Goal: Use online tool/utility: Utilize a website feature to perform a specific function

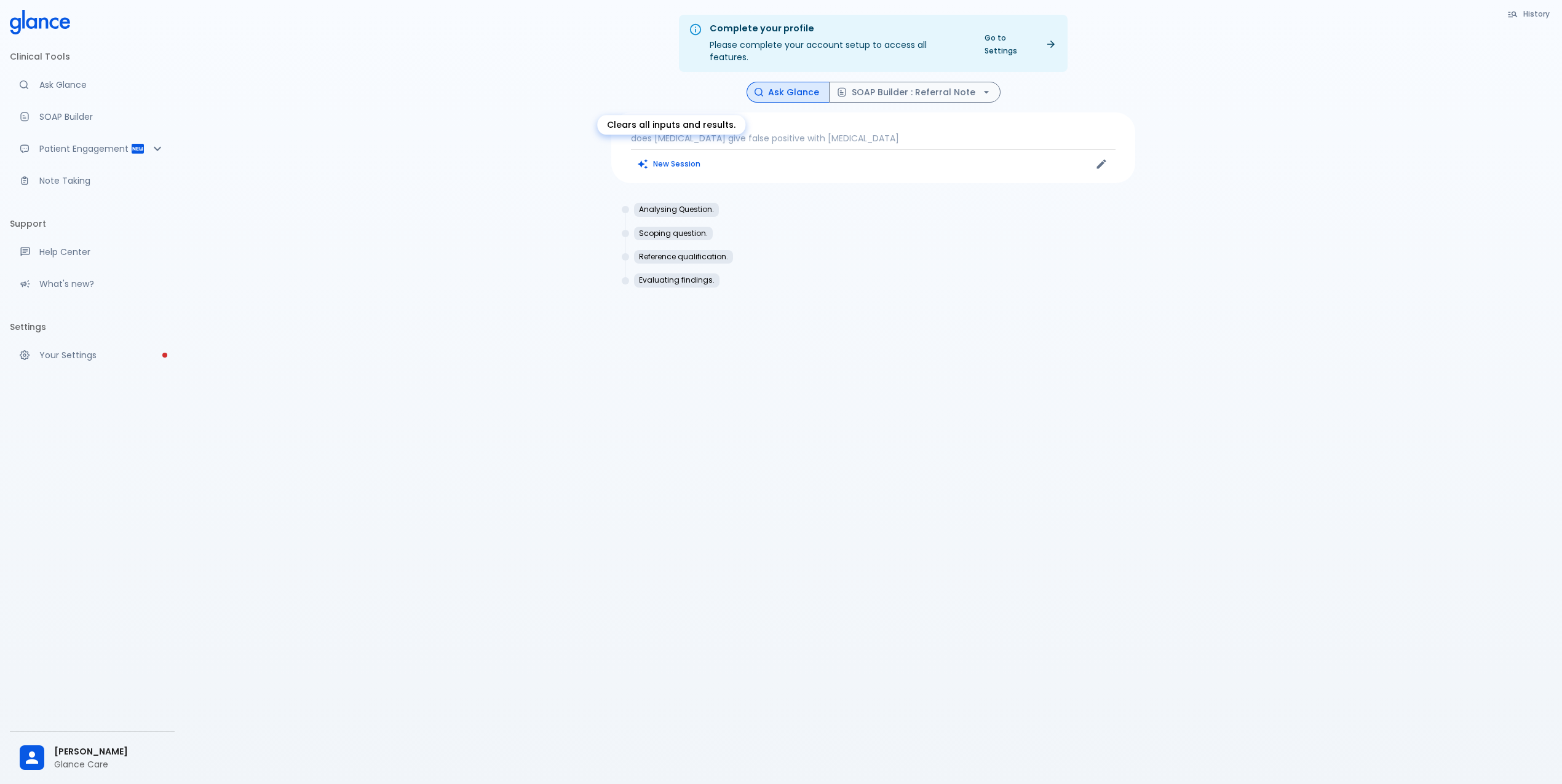
click at [679, 156] on button "New Session" at bounding box center [669, 164] width 77 height 18
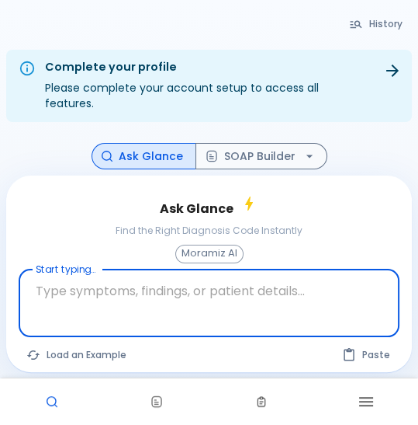
click at [370, 175] on div "Ask Glance Find the Right Diagnosis Code Instantly Moramiz AI Start typing... x…" at bounding box center [209, 273] width 406 height 196
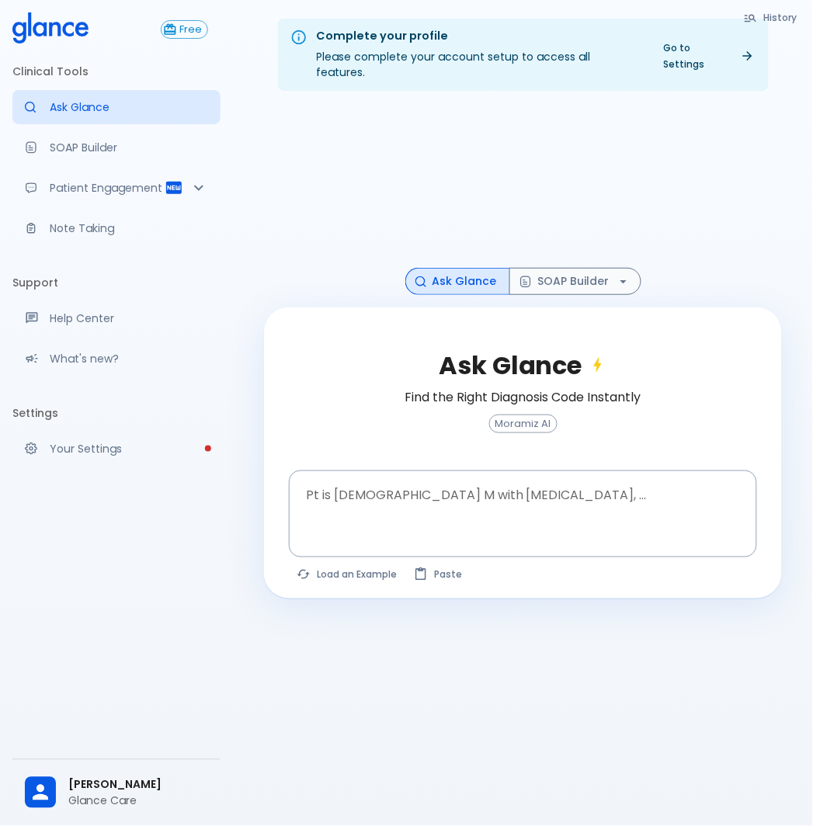
click at [733, 130] on div at bounding box center [523, 185] width 518 height 165
click at [702, 146] on div at bounding box center [523, 185] width 518 height 165
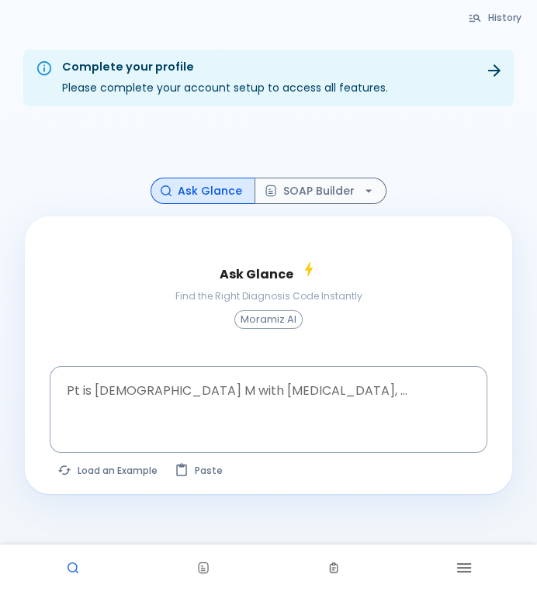
click at [98, 194] on div "Ask Glance SOAP Builder" at bounding box center [268, 191] width 487 height 27
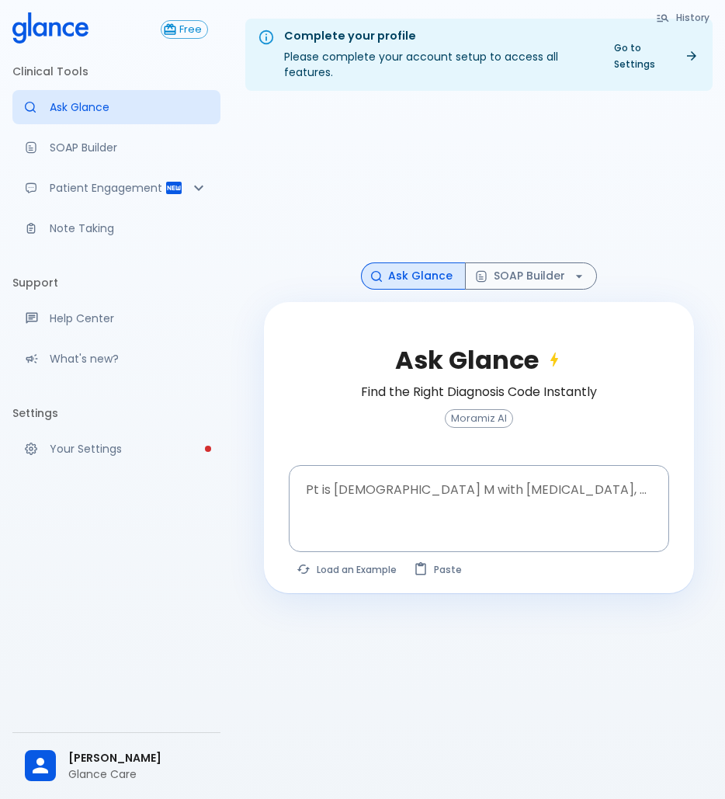
click at [445, 168] on div at bounding box center [479, 183] width 430 height 160
click at [179, 581] on div "Free Clinical Tools Ask Glance SOAP Builder Patient Engagement Note Taking Supp…" at bounding box center [116, 399] width 233 height 799
click at [359, 573] on button "Load an Example" at bounding box center [347, 569] width 117 height 23
type textarea "45F with DM2, right [MEDICAL_DATA], fever, WBC 14K, ESR 80, wound purulent, XR …"
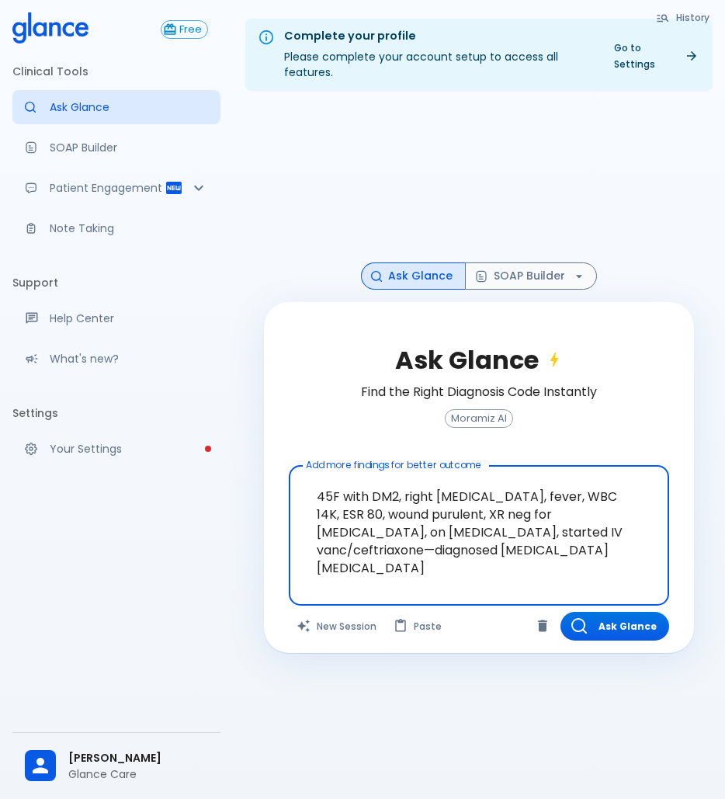
click at [477, 567] on textarea "45F with DM2, right [MEDICAL_DATA], fever, WBC 14K, ESR 80, wound purulent, XR …" at bounding box center [479, 523] width 359 height 102
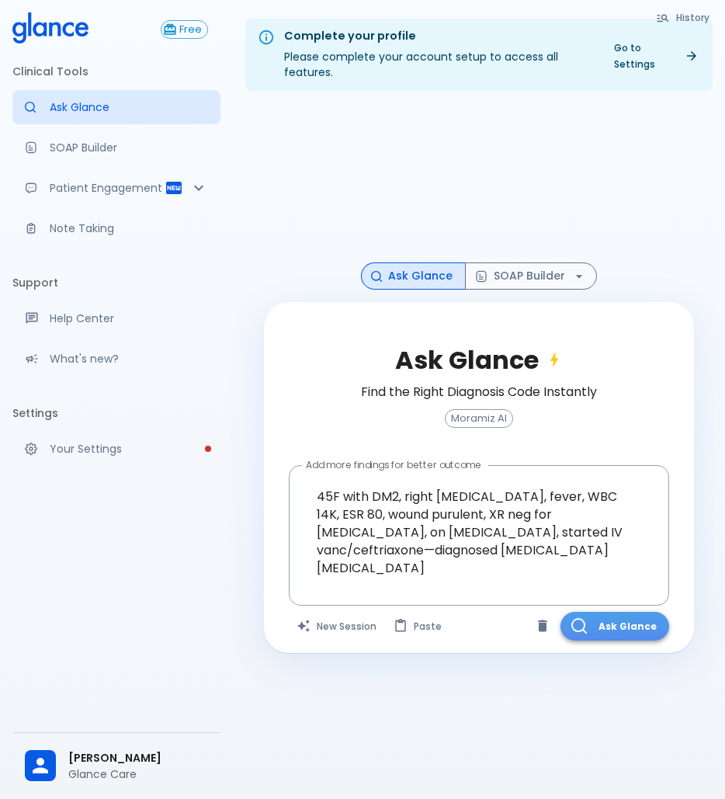
click at [603, 622] on button "Ask Glance" at bounding box center [614, 626] width 109 height 29
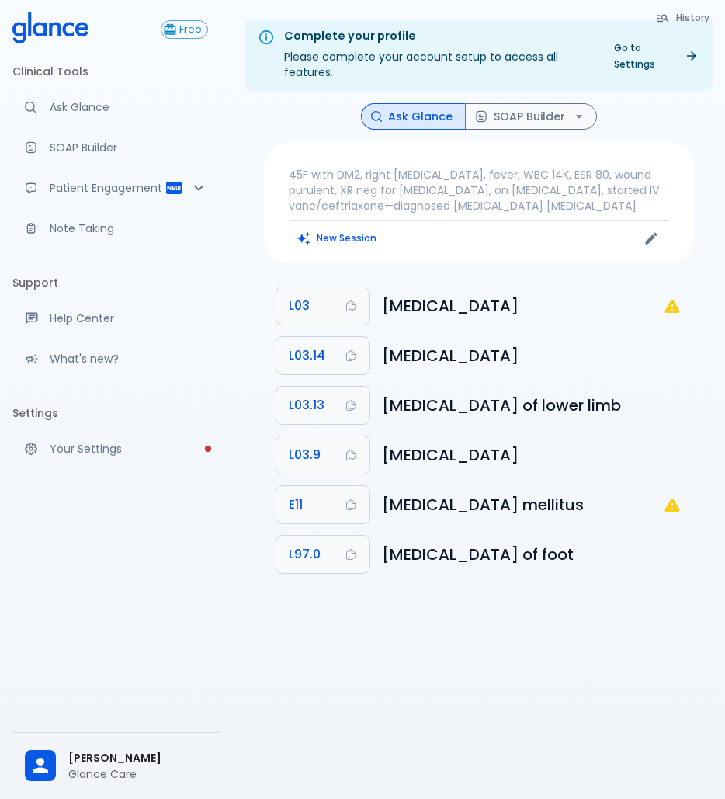
click at [514, 205] on p "45F with DM2, right [MEDICAL_DATA], fever, WBC 14K, ESR 80, wound purulent, XR …" at bounding box center [479, 190] width 380 height 47
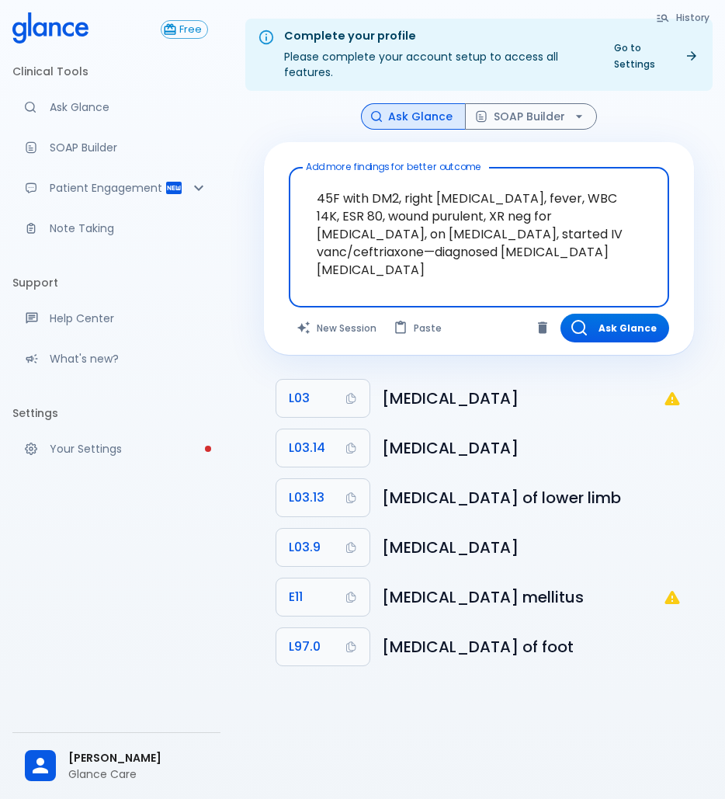
click at [466, 258] on textarea "45F with DM2, right [MEDICAL_DATA], fever, WBC 14K, ESR 80, wound purulent, XR …" at bounding box center [479, 225] width 359 height 102
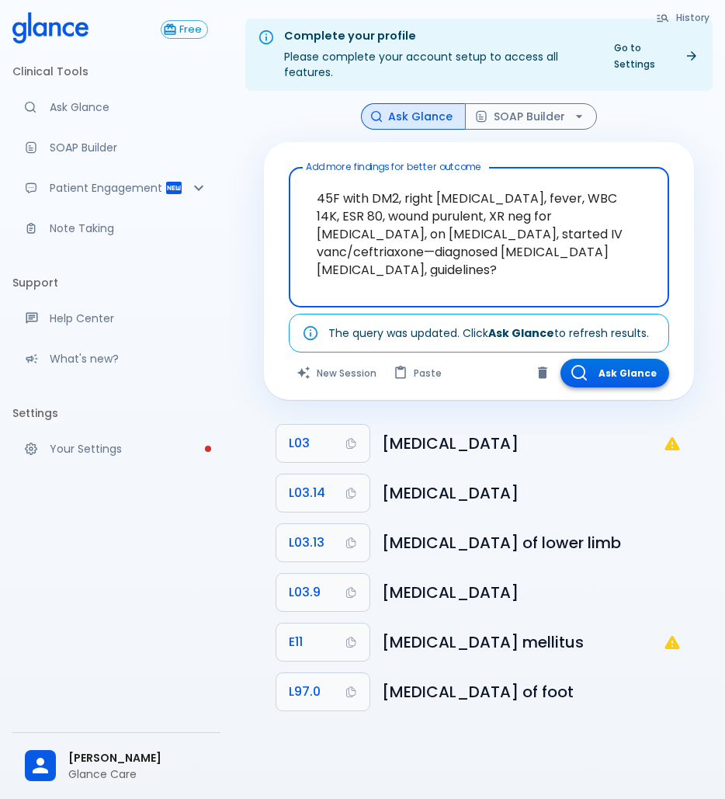
type textarea "45F with DM2, right [MEDICAL_DATA], fever, WBC 14K, ESR 80, wound purulent, XR …"
click at [582, 379] on icon "button" at bounding box center [579, 373] width 16 height 16
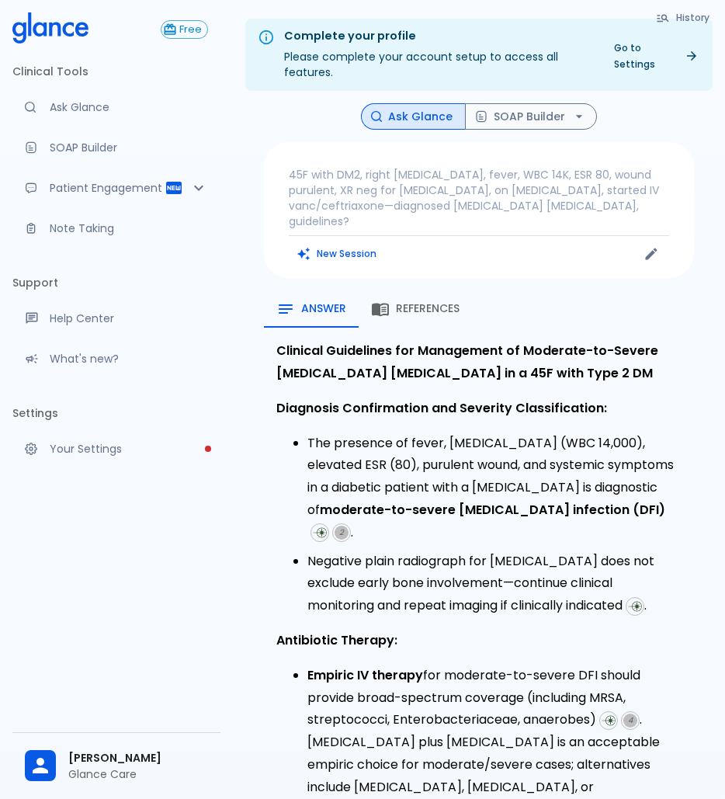
click at [427, 302] on span "References" at bounding box center [428, 309] width 64 height 14
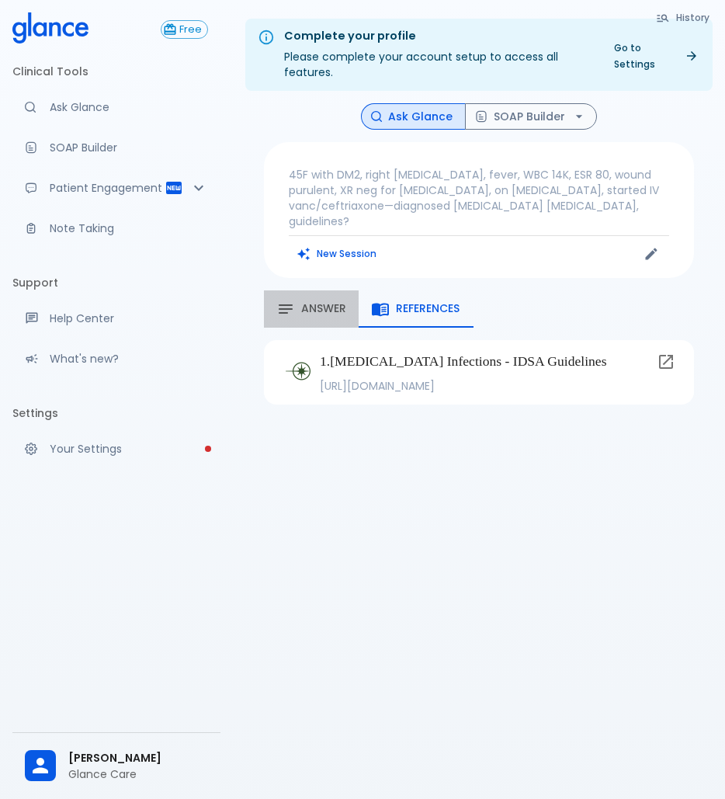
click at [308, 306] on button "Answer" at bounding box center [311, 308] width 95 height 37
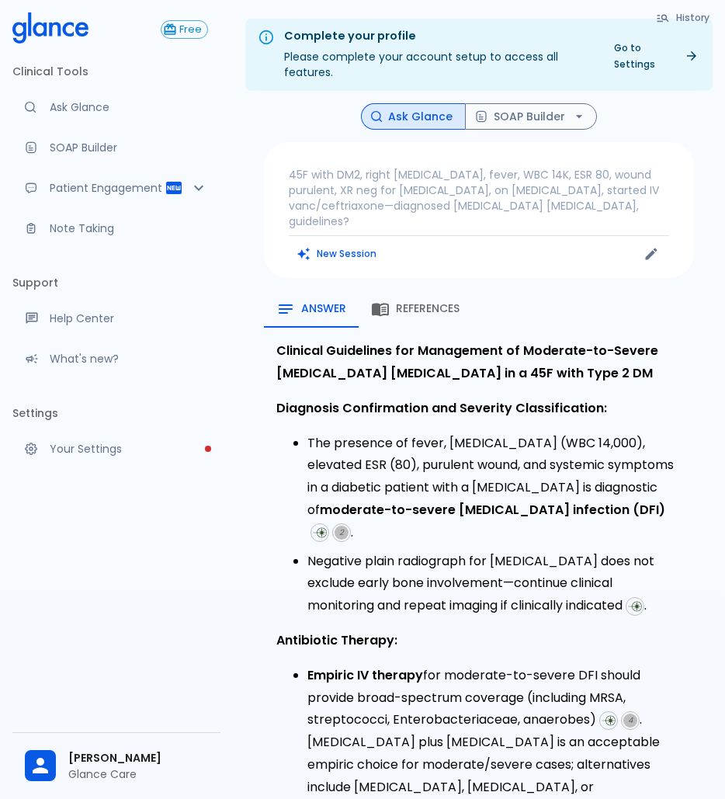
click at [411, 302] on span "References" at bounding box center [428, 309] width 64 height 14
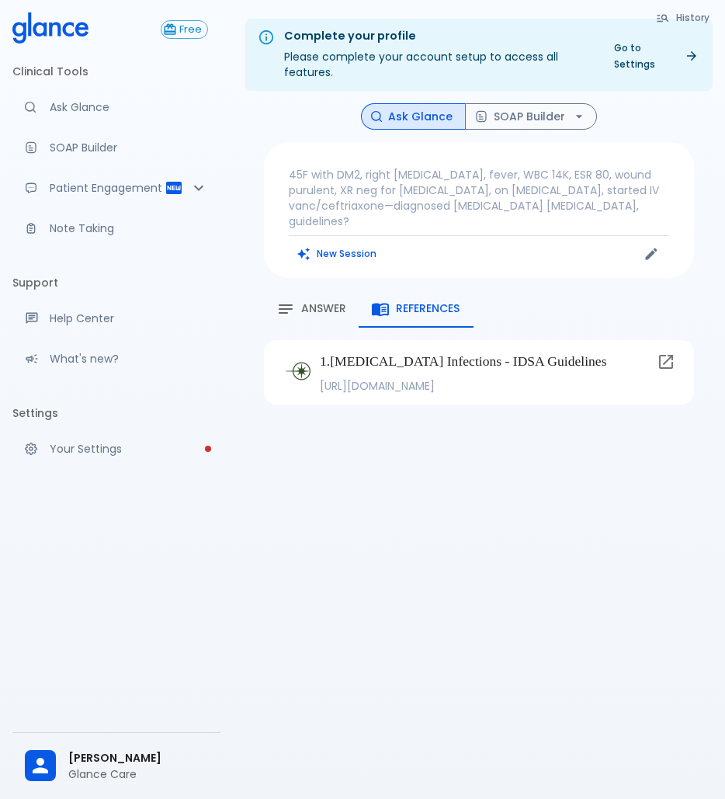
click at [342, 302] on span "Answer" at bounding box center [323, 309] width 45 height 14
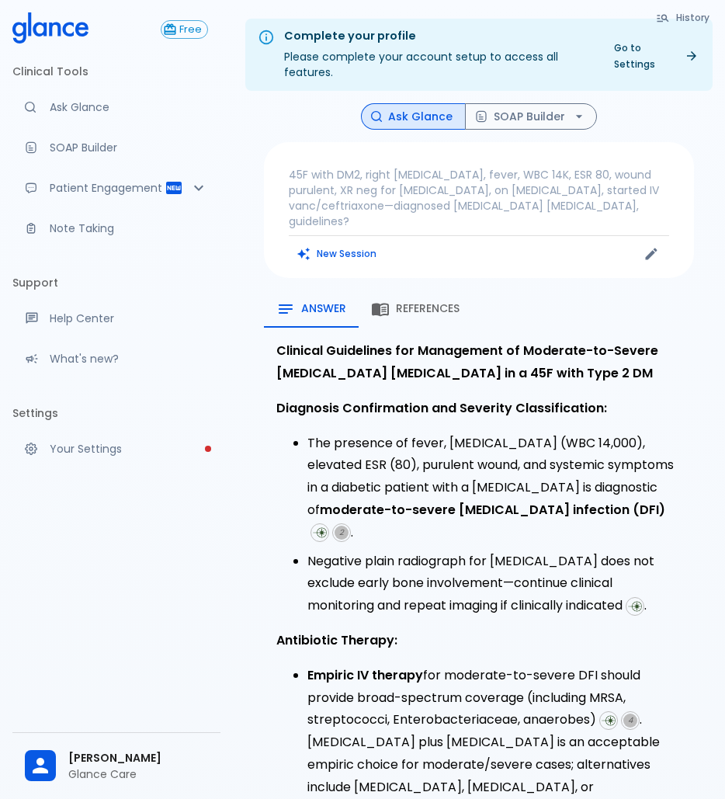
click at [414, 302] on span "References" at bounding box center [428, 309] width 64 height 14
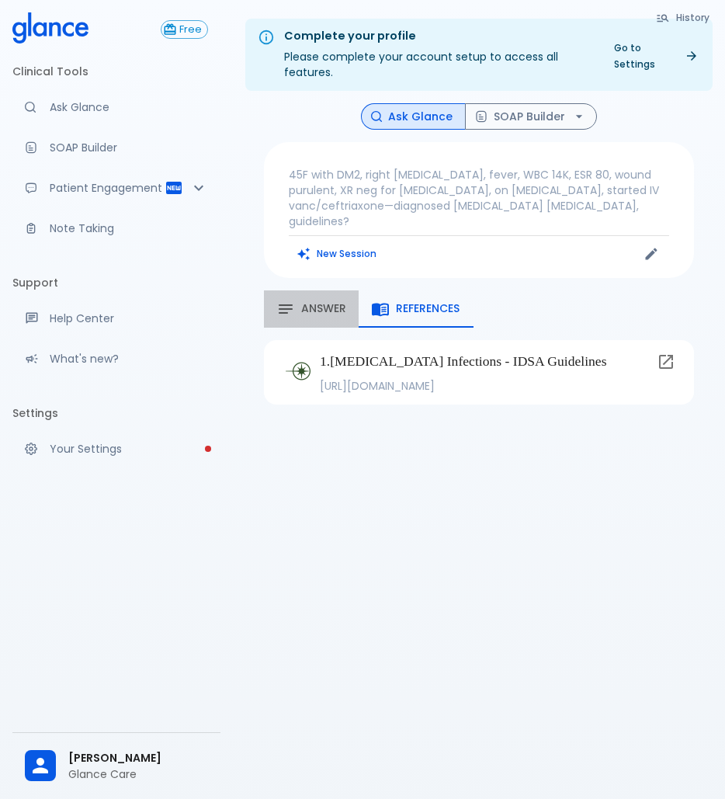
click at [335, 300] on div "Answer" at bounding box center [311, 309] width 70 height 19
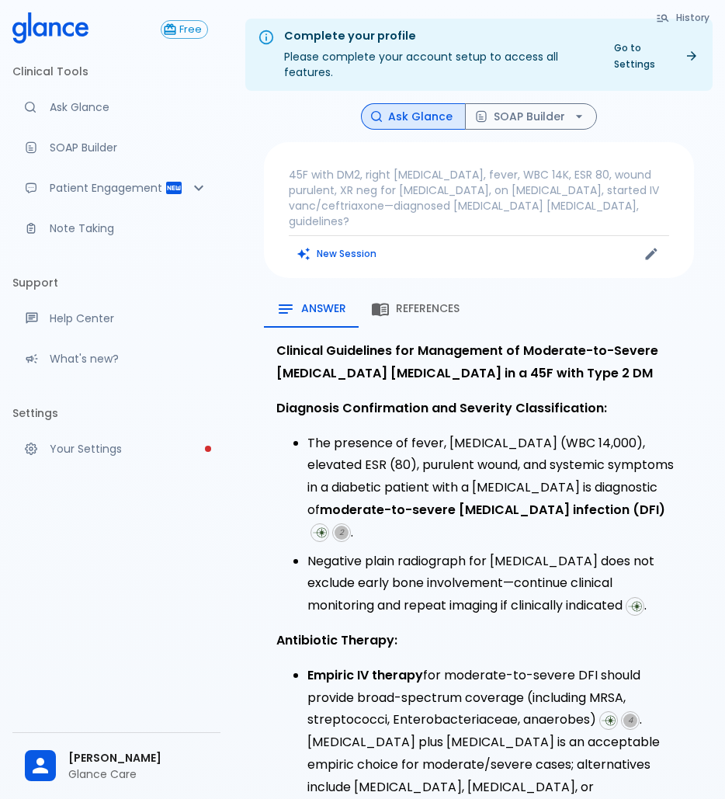
click at [431, 300] on div "References" at bounding box center [415, 309] width 88 height 19
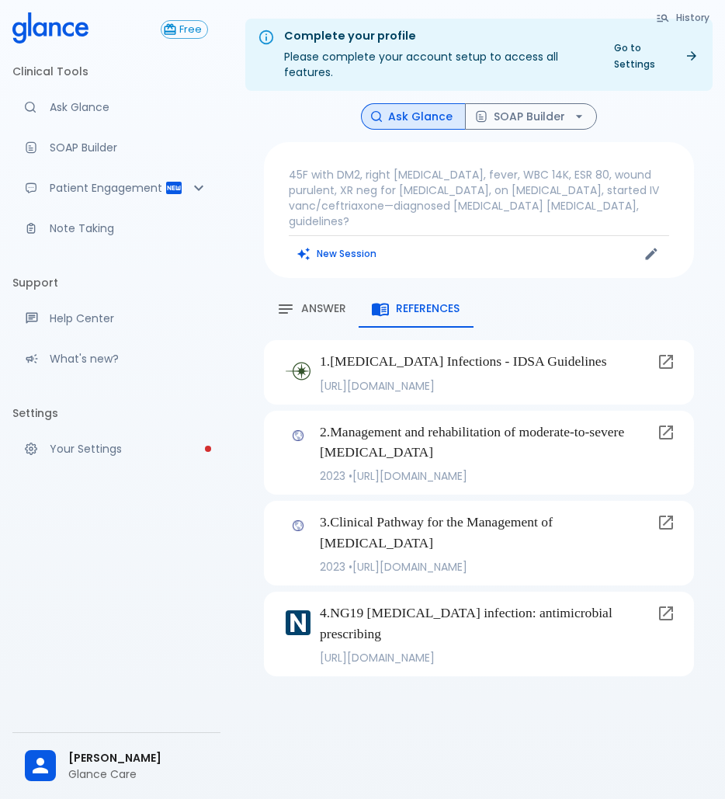
click at [322, 302] on div "Answer" at bounding box center [311, 309] width 70 height 19
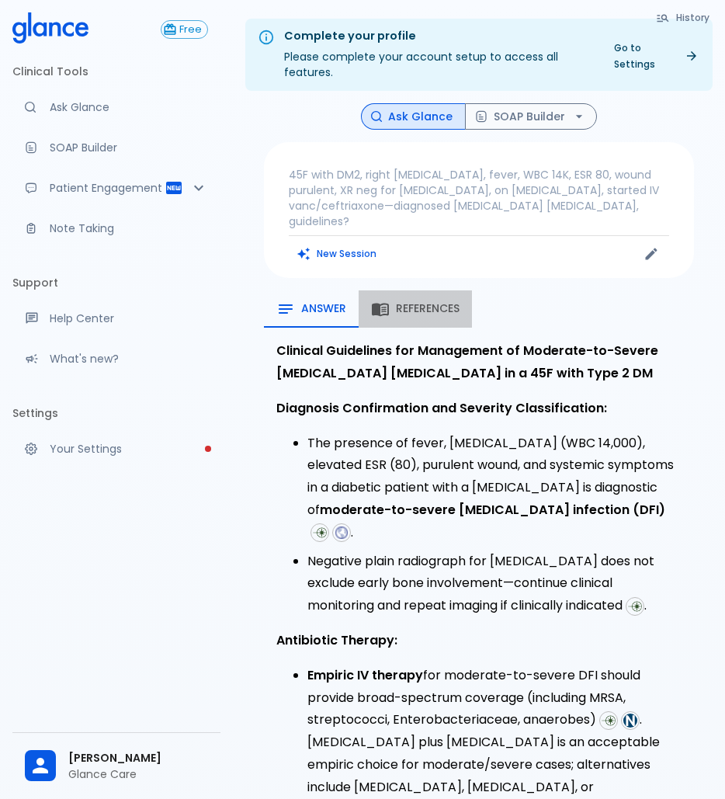
click at [427, 302] on span "References" at bounding box center [428, 309] width 64 height 14
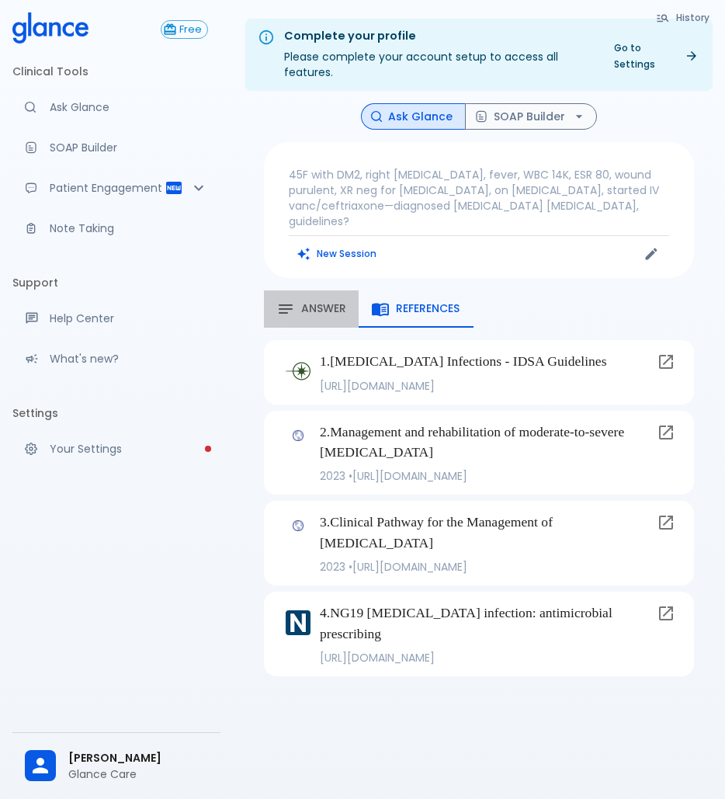
click at [338, 302] on span "Answer" at bounding box center [323, 309] width 45 height 14
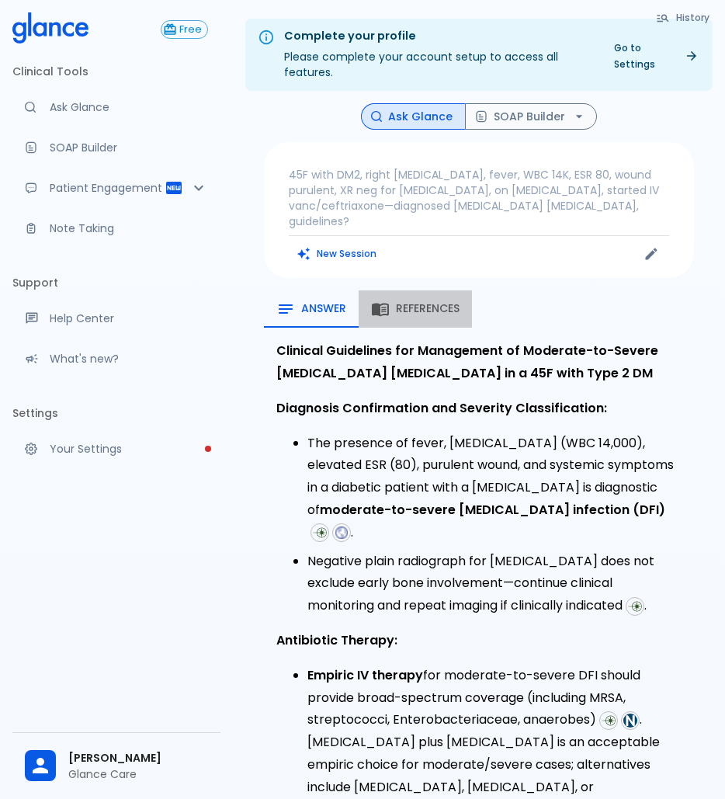
click at [428, 302] on span "References" at bounding box center [428, 309] width 64 height 14
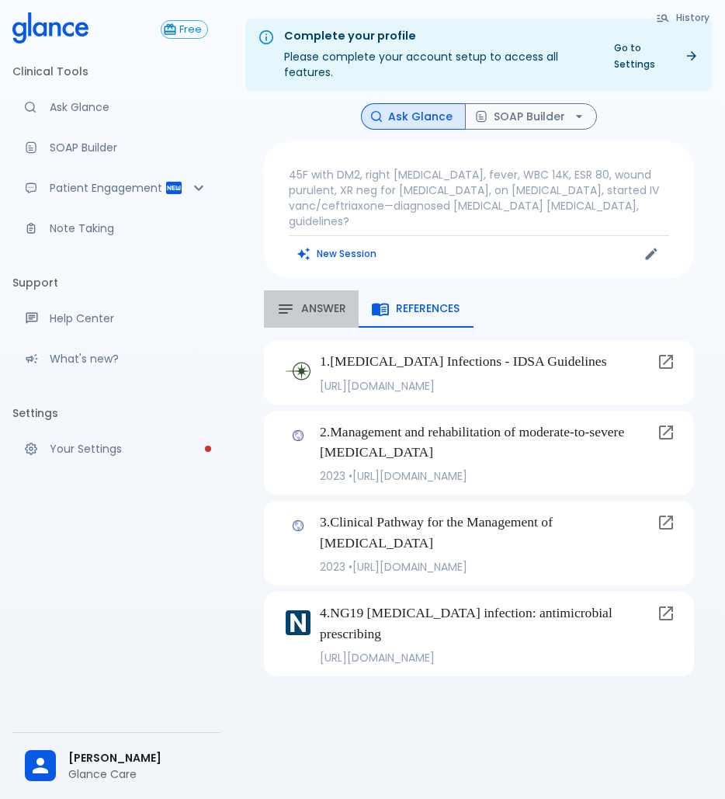
click at [306, 290] on button "Answer" at bounding box center [311, 308] width 95 height 37
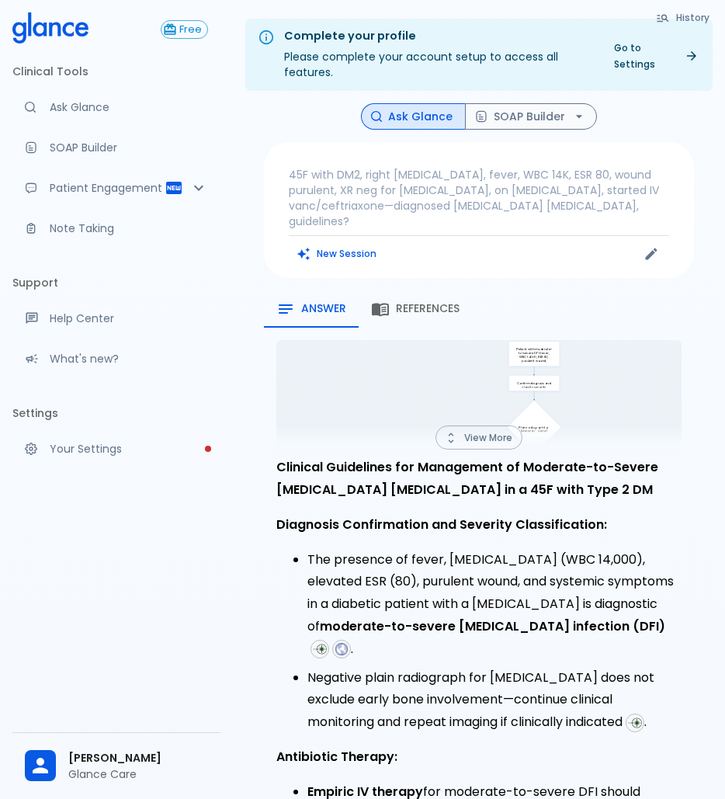
click at [487, 425] on button "View More" at bounding box center [478, 437] width 87 height 24
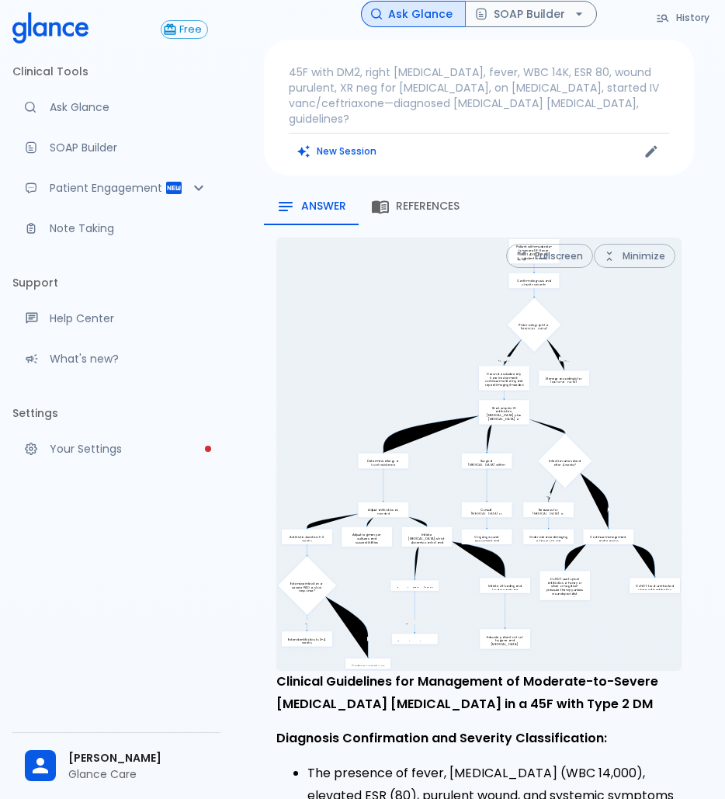
scroll to position [98, 0]
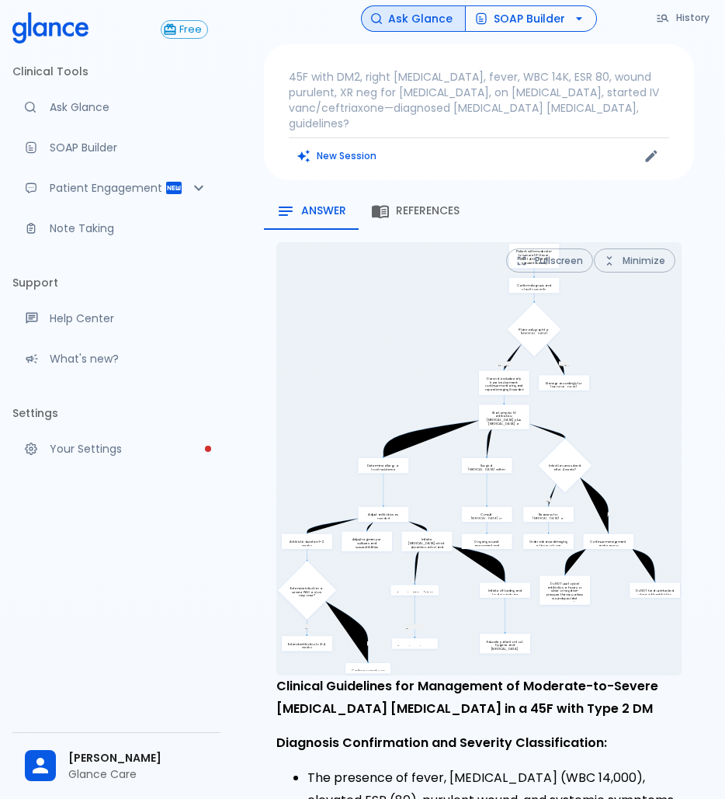
click at [523, 19] on button "SOAP Builder" at bounding box center [531, 18] width 132 height 27
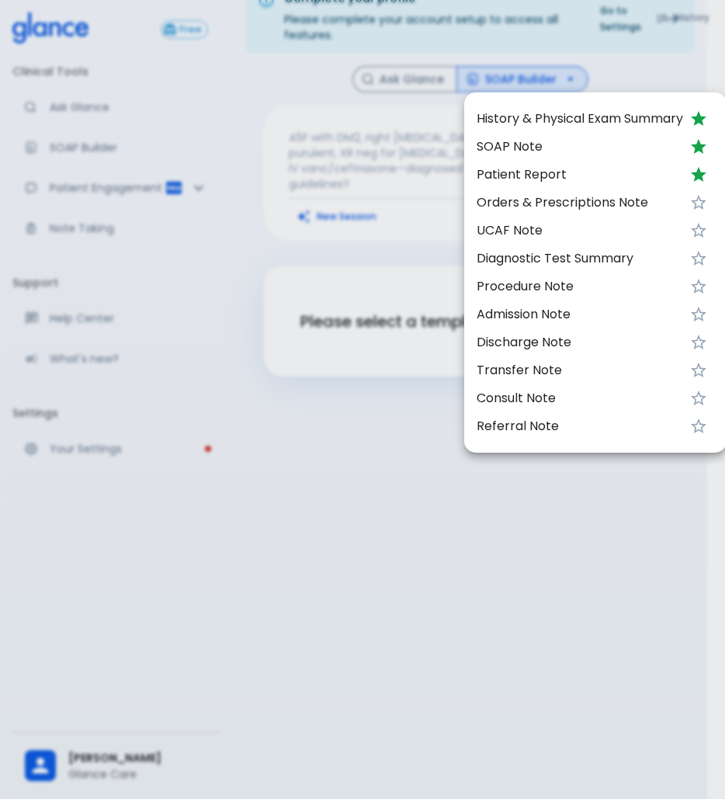
scroll to position [37, 0]
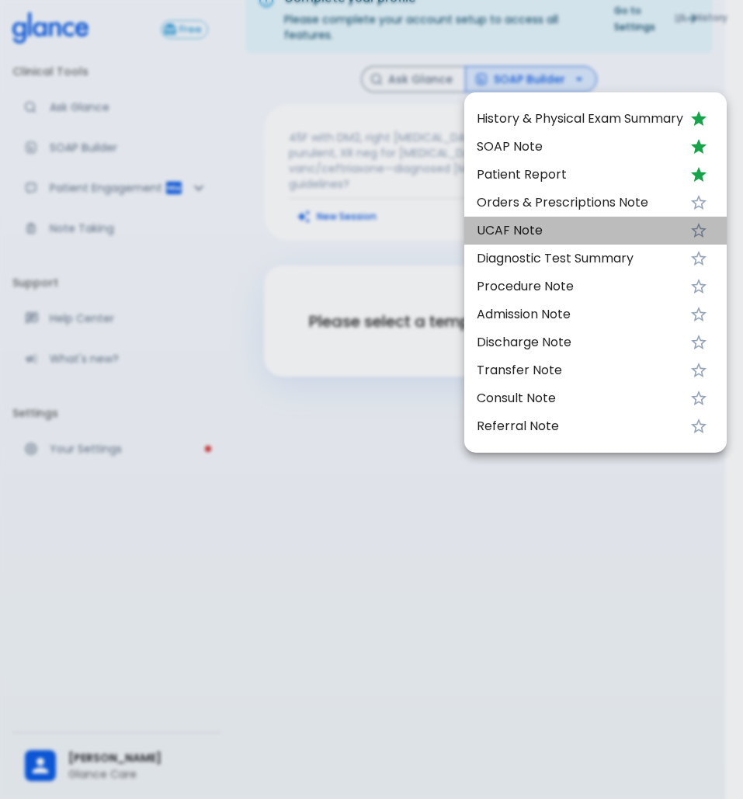
click at [587, 227] on span "UCAF Note" at bounding box center [580, 230] width 206 height 19
